Goal: Task Accomplishment & Management: Manage account settings

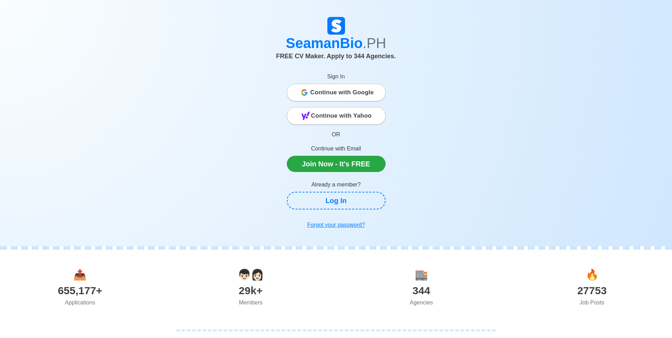
click at [334, 96] on span "Continue with Google" at bounding box center [343, 92] width 64 height 14
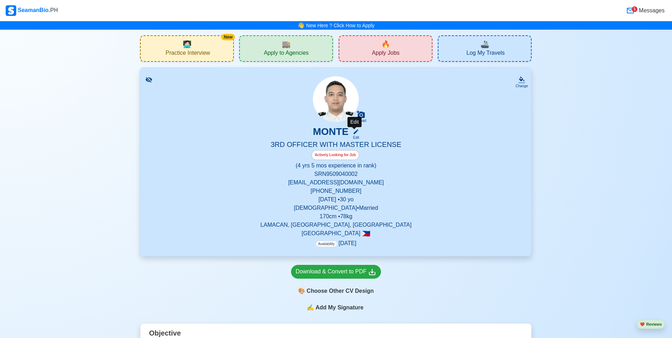
click at [355, 134] on icon at bounding box center [356, 131] width 5 height 5
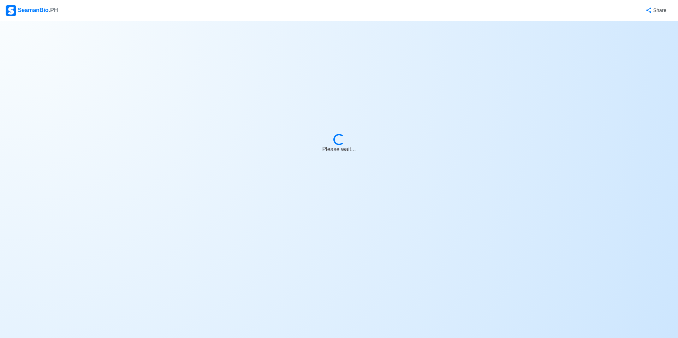
select select "Actively Looking for Job"
select select "Visible for Hiring"
select select "Married"
select select "Male"
select select "PH"
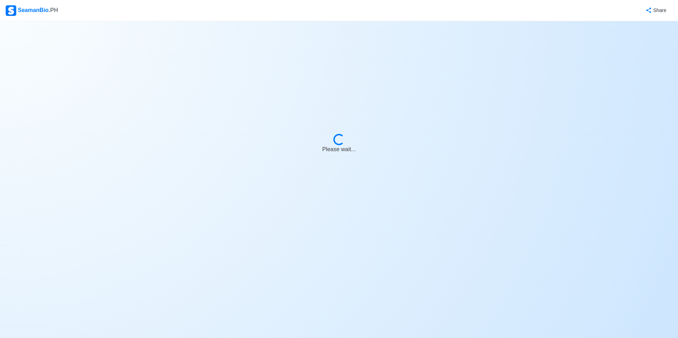
select select "4"
select select "5"
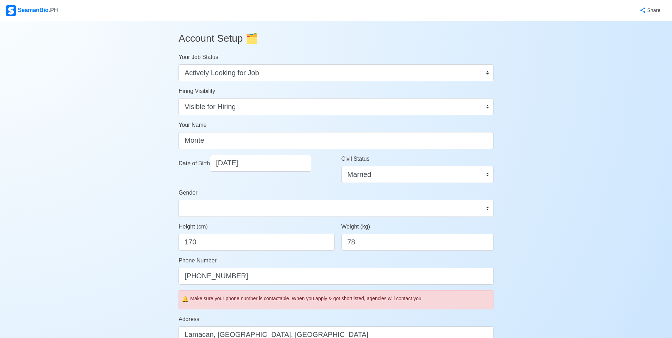
scroll to position [141, 0]
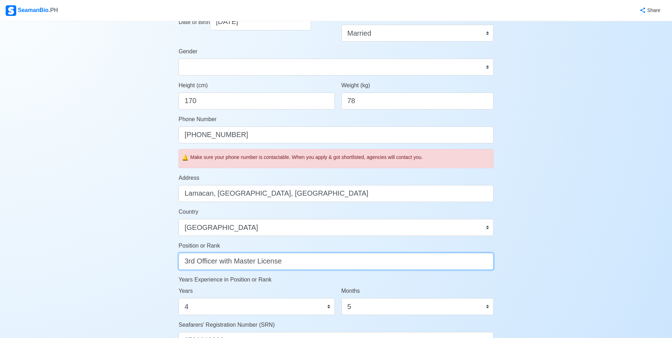
drag, startPoint x: 222, startPoint y: 264, endPoint x: 377, endPoint y: 264, distance: 154.6
click at [377, 264] on input "3rd Officer with Master License" at bounding box center [336, 261] width 315 height 17
type input "3rd Officer"
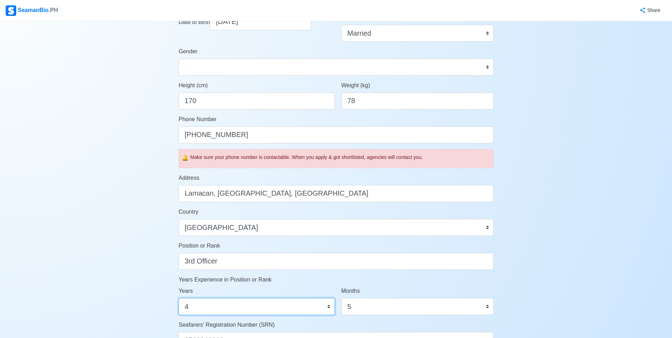
click at [262, 304] on select "0 1 2 3 4 5 6 7 8 9 10 11 12 13 14 15 16 17 18 19 20 21 22 23 24 25 26 27 28 29…" at bounding box center [257, 306] width 156 height 17
click at [179, 298] on select "0 1 2 3 4 5 6 7 8 9 10 11 12 13 14 15 16 17 18 19 20 21 22 23 24 25 26 27 28 29…" at bounding box center [257, 306] width 156 height 17
click at [313, 303] on select "0 1 2 3 4 5 6 7 8 9 10 11 12 13 14 15 16 17 18 19 20 21 22 23 24 25 26 27 28 29…" at bounding box center [257, 306] width 156 height 17
select select "5"
click at [179, 298] on select "0 1 2 3 4 5 6 7 8 9 10 11 12 13 14 15 16 17 18 19 20 21 22 23 24 25 26 27 28 29…" at bounding box center [257, 306] width 156 height 17
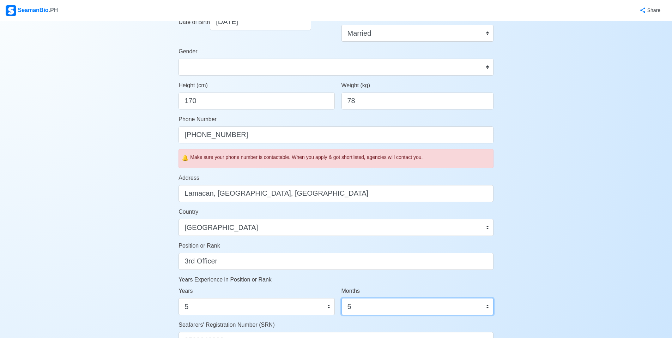
click at [366, 304] on select "0 1 2 3 4 5 6 7 8 9 10 11" at bounding box center [418, 306] width 152 height 17
select select "0"
click at [342, 298] on select "0 1 2 3 4 5 6 7 8 9 10 11" at bounding box center [418, 306] width 152 height 17
click at [554, 251] on div "Account Setup 🗂️ Your Job Status Onboard Actively Looking for Job Not Looking f…" at bounding box center [336, 198] width 672 height 637
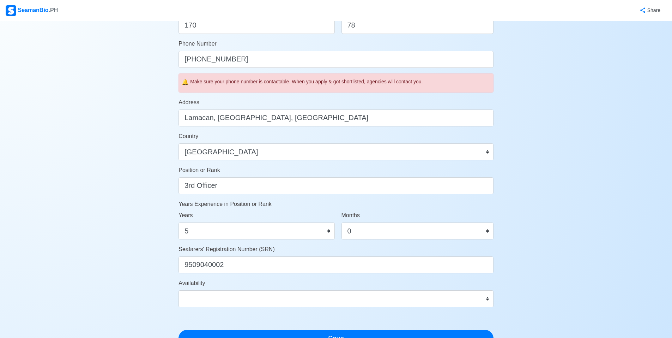
scroll to position [282, 0]
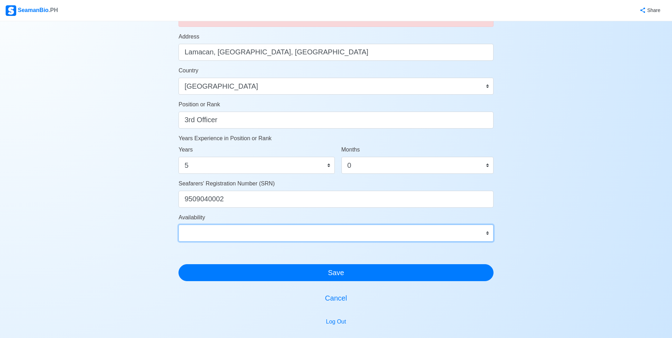
click at [311, 238] on select "Immediate Nov 2025 Dec 2025 Jan 2026 Feb 2026 Mar 2026 Apr 2026 May 2026 Jun 20…" at bounding box center [336, 232] width 315 height 17
select select "4102416000000"
click at [179, 224] on select "Immediate Nov 2025 Dec 2025 Jan 2026 Feb 2026 Mar 2026 Apr 2026 May 2026 Jun 20…" at bounding box center [336, 232] width 315 height 17
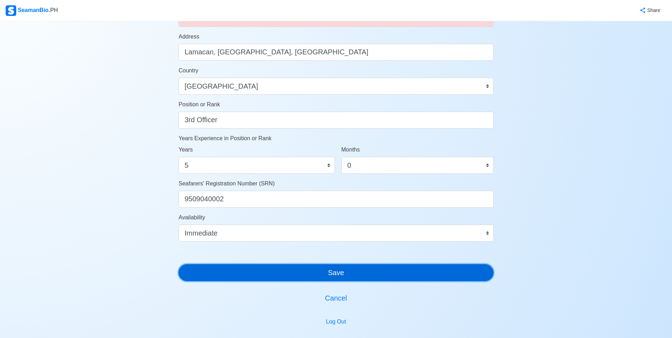
click at [317, 269] on button "Save" at bounding box center [336, 272] width 315 height 17
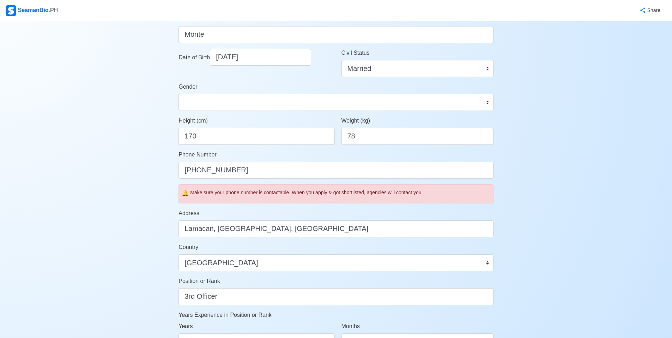
scroll to position [0, 0]
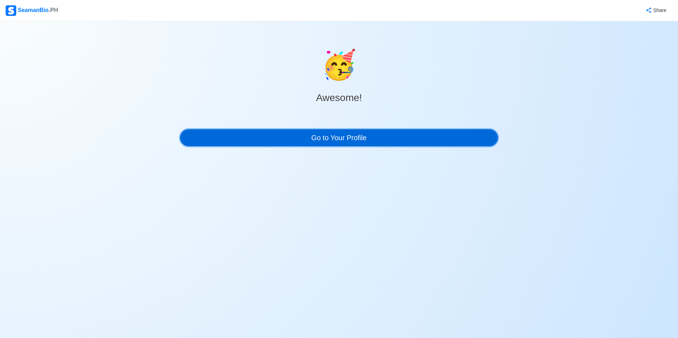
click at [349, 135] on link "Go to Your Profile" at bounding box center [339, 137] width 318 height 17
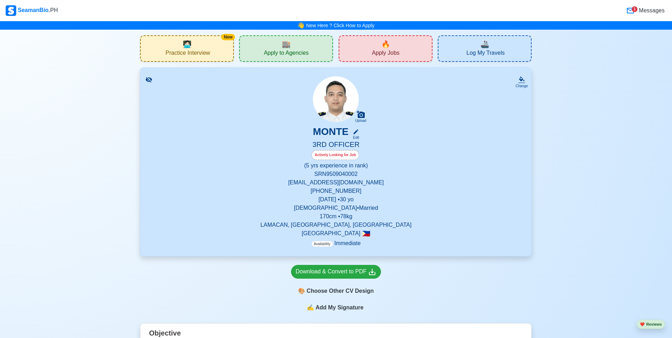
click at [475, 52] on span "Log My Travels" at bounding box center [486, 53] width 38 height 9
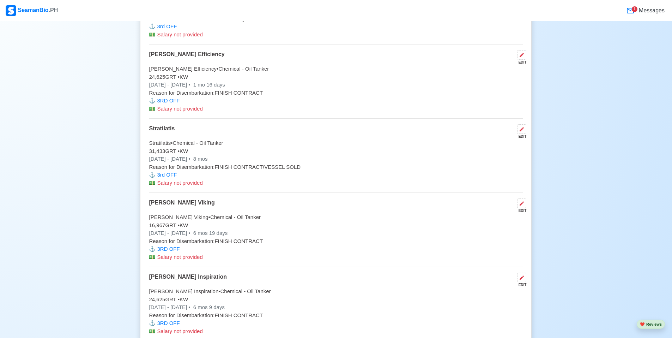
scroll to position [1825, 0]
click at [21, 8] on div "SeamanBio .PH" at bounding box center [32, 10] width 52 height 11
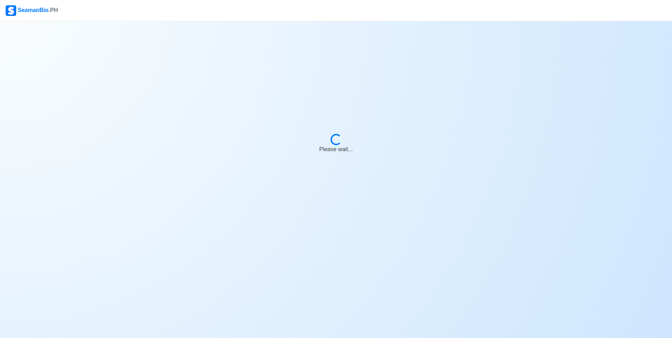
scroll to position [0, 0]
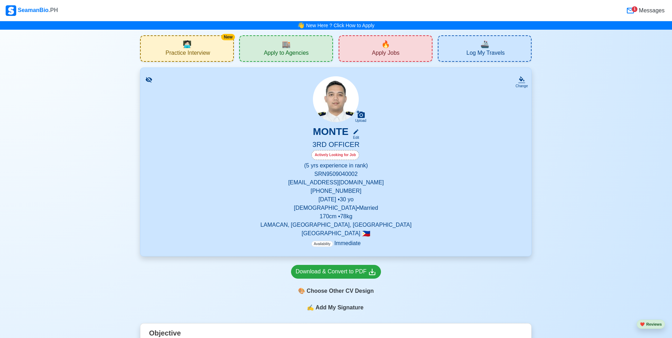
click at [408, 53] on div "🔥 Apply Jobs" at bounding box center [386, 48] width 94 height 26
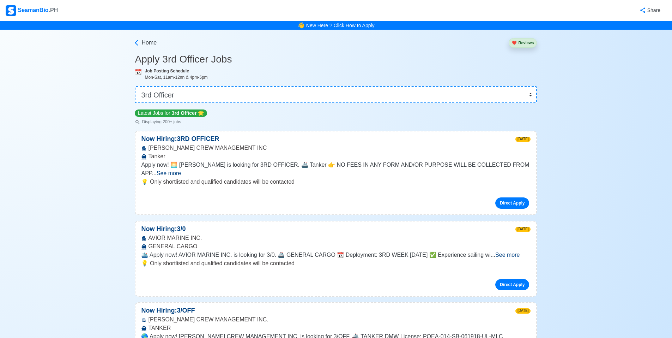
click at [181, 170] on span "See more" at bounding box center [169, 173] width 24 height 6
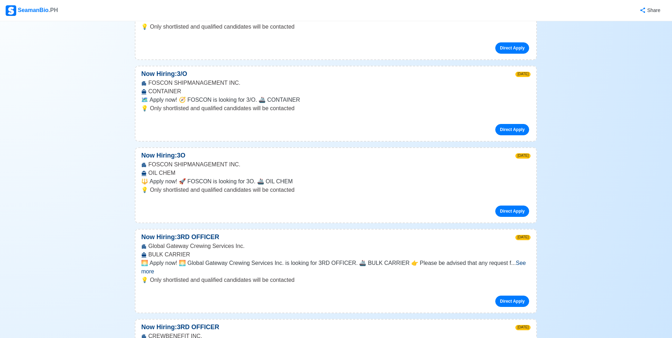
scroll to position [565, 0]
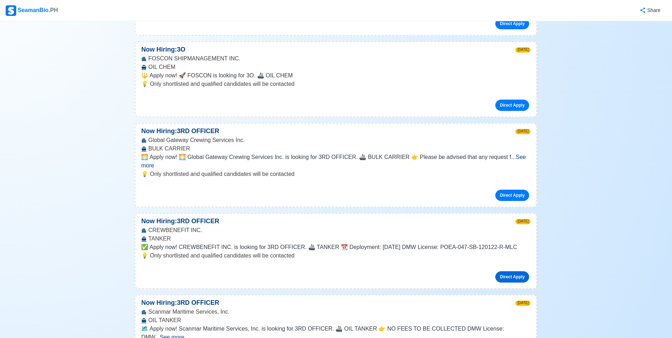
click at [511, 271] on link "Direct Apply" at bounding box center [513, 276] width 34 height 11
click at [498, 271] on link "Direct Apply" at bounding box center [513, 276] width 34 height 11
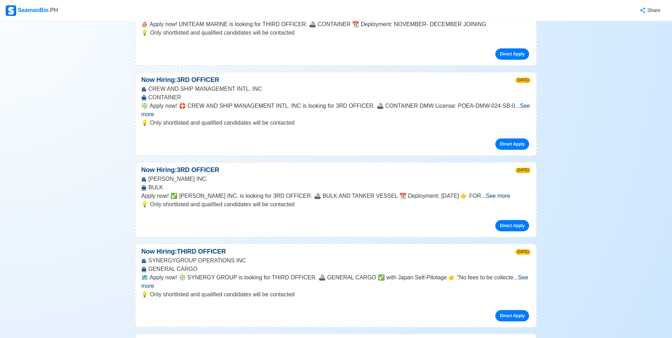
scroll to position [0, 0]
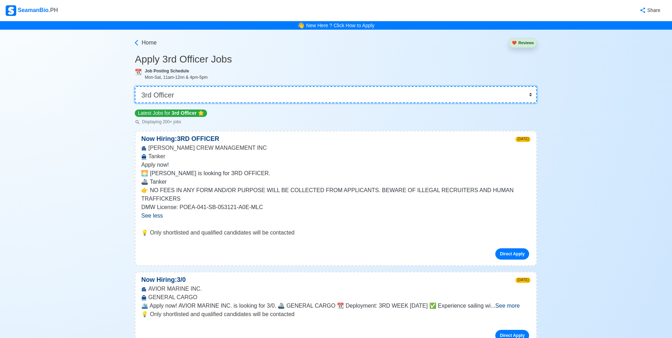
click at [252, 95] on select "👉 Select Rank or Position Master Chief Officer 2nd Officer 3rd Officer Junior O…" at bounding box center [336, 94] width 402 height 17
click at [137, 86] on select "👉 Select Rank or Position Master Chief Officer 2nd Officer 3rd Officer Junior O…" at bounding box center [336, 94] width 402 height 17
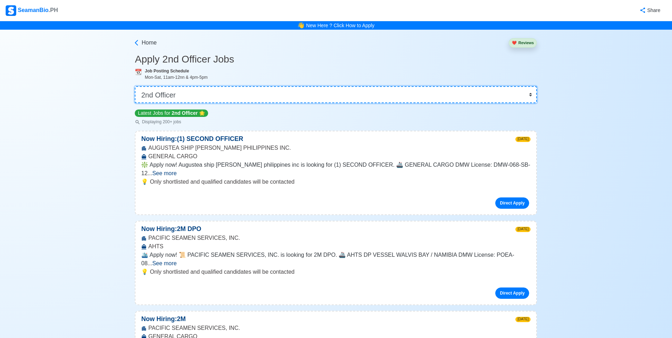
click at [185, 96] on select "👉 Select Rank or Position Master Chief Officer 2nd Officer 3rd Officer Junior O…" at bounding box center [336, 94] width 402 height 17
select select "Junior Officer"
click at [137, 86] on select "👉 Select Rank or Position Master Chief Officer 2nd Officer 3rd Officer Junior O…" at bounding box center [336, 94] width 402 height 17
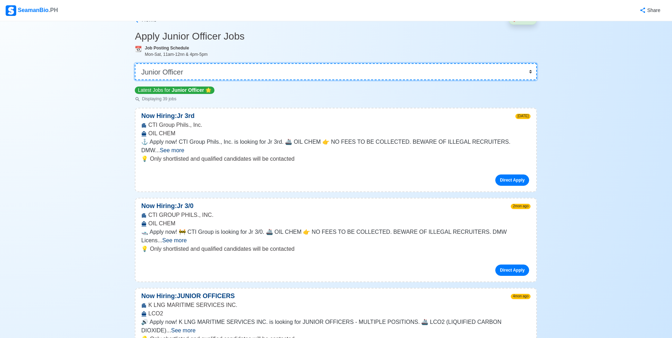
scroll to position [35, 0]
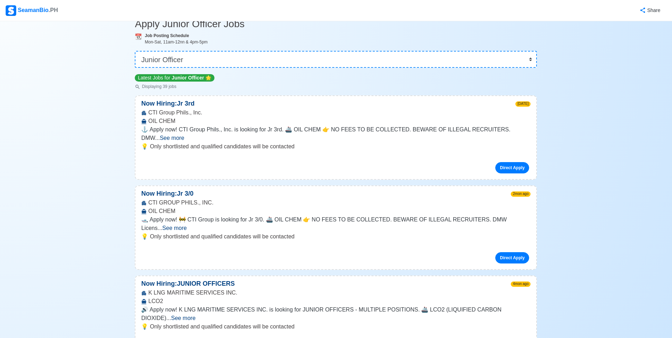
click at [196, 315] on span "See more" at bounding box center [183, 318] width 24 height 6
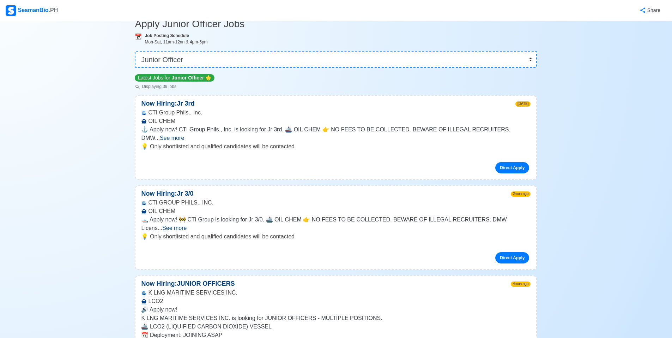
scroll to position [106, 0]
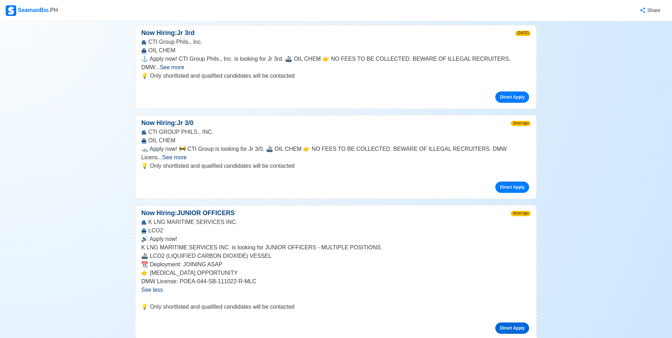
click at [507, 322] on link "Direct Apply" at bounding box center [513, 327] width 34 height 11
drag, startPoint x: 182, startPoint y: 194, endPoint x: 249, endPoint y: 192, distance: 66.8
click at [249, 208] on div "Now Hiring: JUNIOR OFFICERS 4mon ago" at bounding box center [336, 213] width 401 height 10
click at [245, 218] on div "K LNG MARITIME SERVICES INC. LCO2" at bounding box center [336, 226] width 401 height 17
drag, startPoint x: 180, startPoint y: 197, endPoint x: 238, endPoint y: 195, distance: 58.3
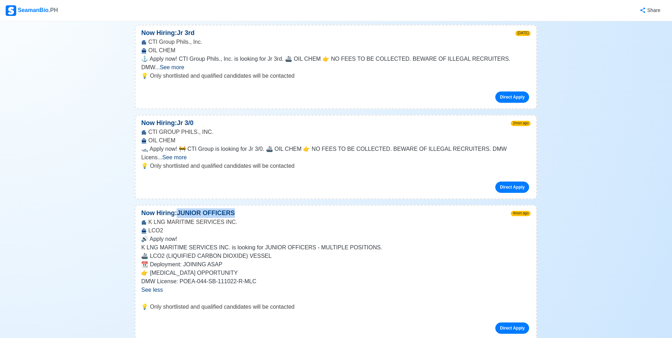
click at [238, 208] on p "Now Hiring: JUNIOR OFFICERS" at bounding box center [188, 213] width 105 height 10
copy p "JUNIOR OFFICERS"
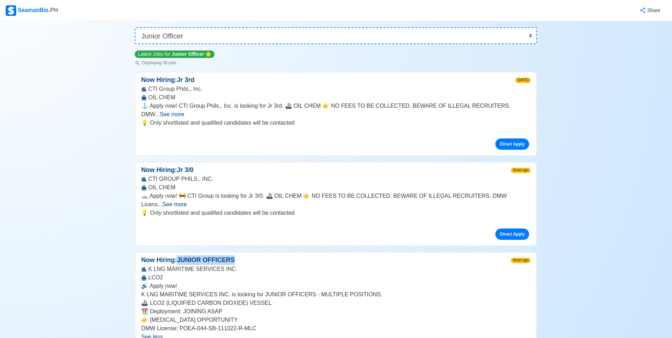
scroll to position [0, 0]
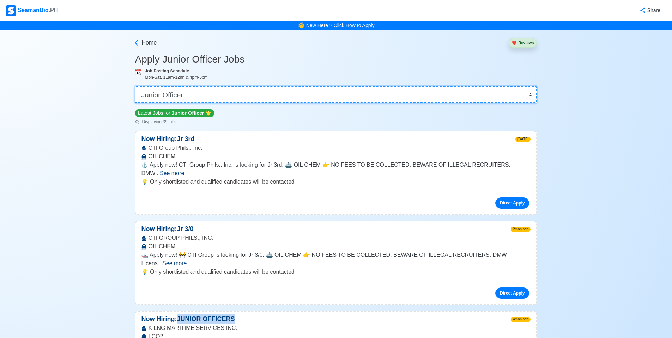
click at [363, 95] on select "👉 Select Rank or Position Master Chief Officer 2nd Officer 3rd Officer Junior O…" at bounding box center [336, 94] width 402 height 17
click at [39, 7] on div "SeamanBio .PH" at bounding box center [32, 10] width 52 height 11
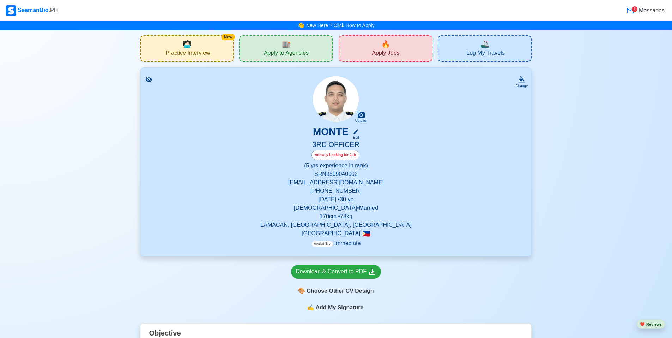
click at [630, 9] on icon at bounding box center [630, 11] width 7 height 6
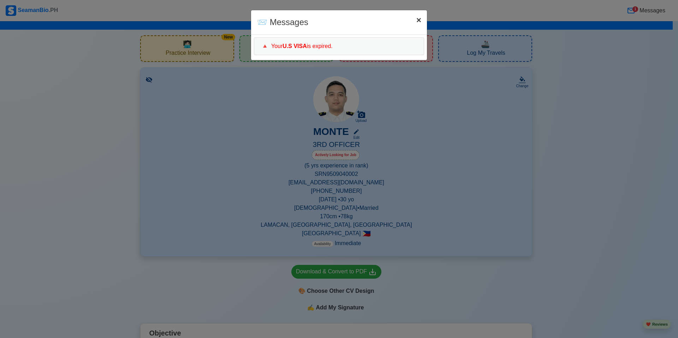
click at [419, 22] on span "×" at bounding box center [418, 20] width 5 height 10
